Goal: Find specific page/section: Find specific page/section

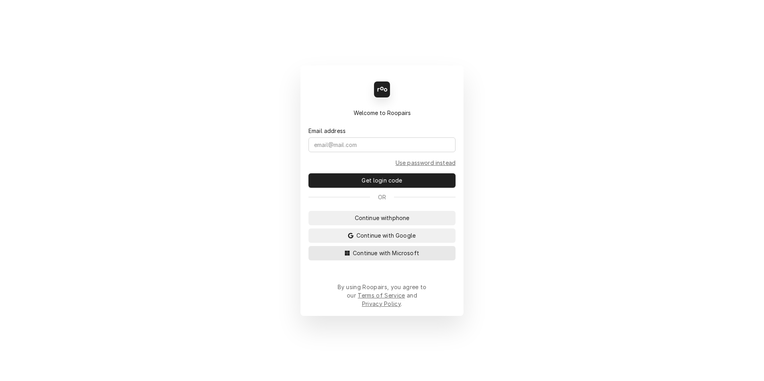
click at [388, 257] on span "Continue with Microsoft" at bounding box center [385, 253] width 69 height 8
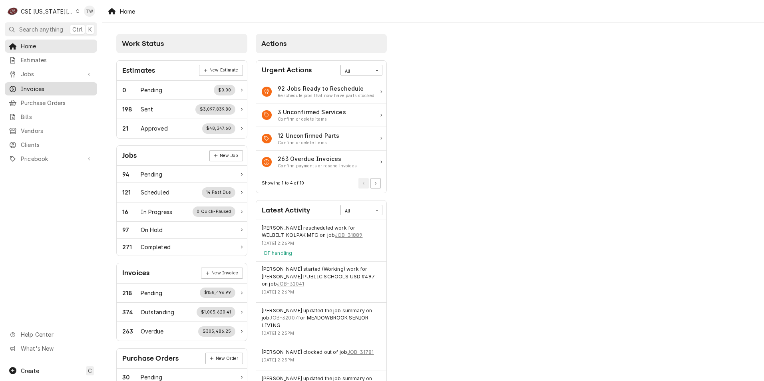
click at [38, 90] on span "Invoices" at bounding box center [57, 89] width 72 height 8
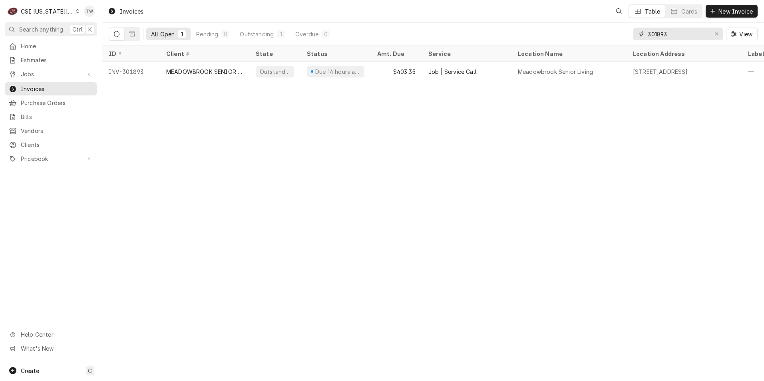
click at [680, 32] on input "301893" at bounding box center [677, 34] width 60 height 13
click at [639, 30] on div "301893" at bounding box center [677, 34] width 89 height 13
type input "300783"
